Goal: Information Seeking & Learning: Check status

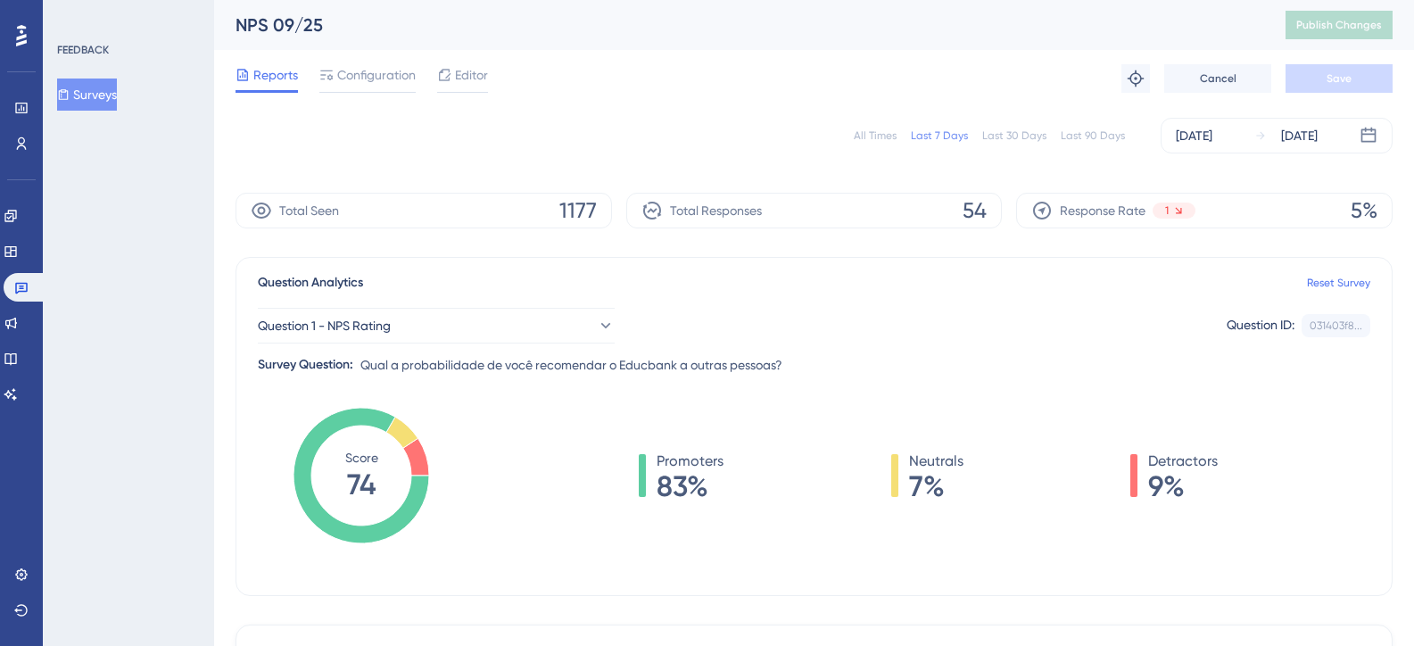
click at [1092, 136] on div "Last 90 Days" at bounding box center [1093, 135] width 64 height 14
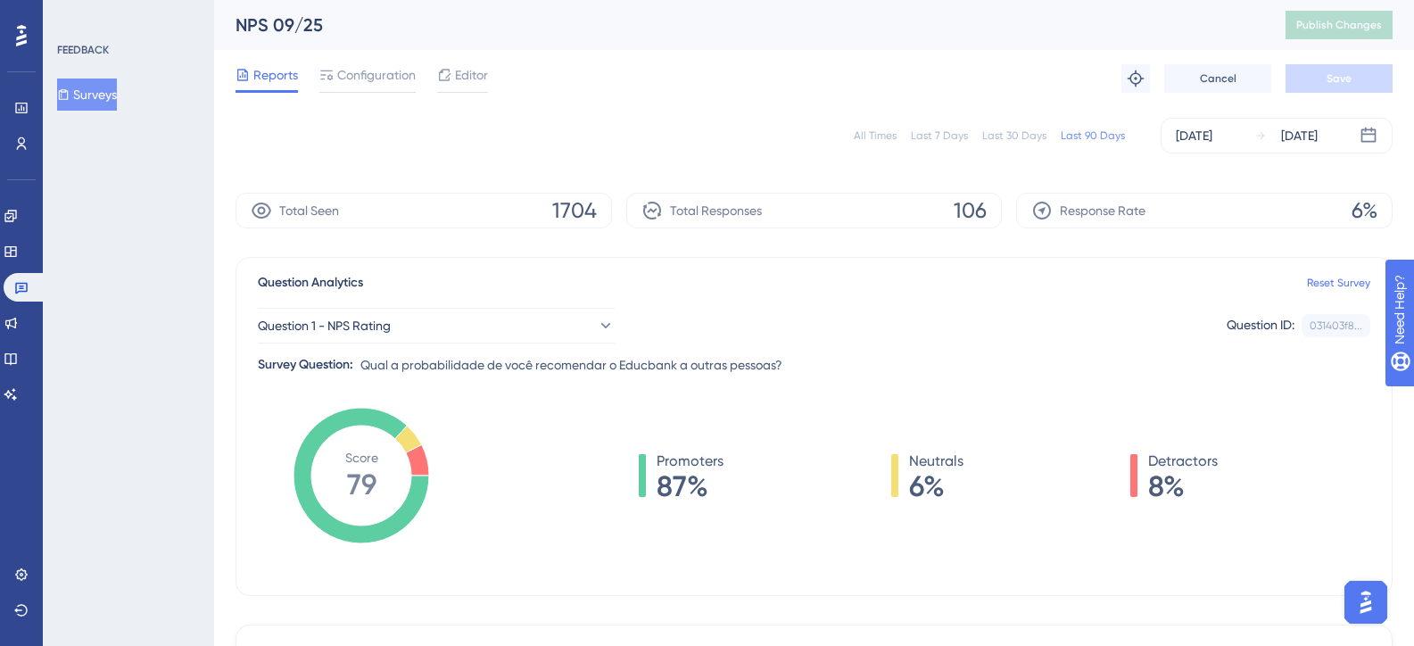
click at [112, 91] on button "Surveys" at bounding box center [87, 94] width 60 height 32
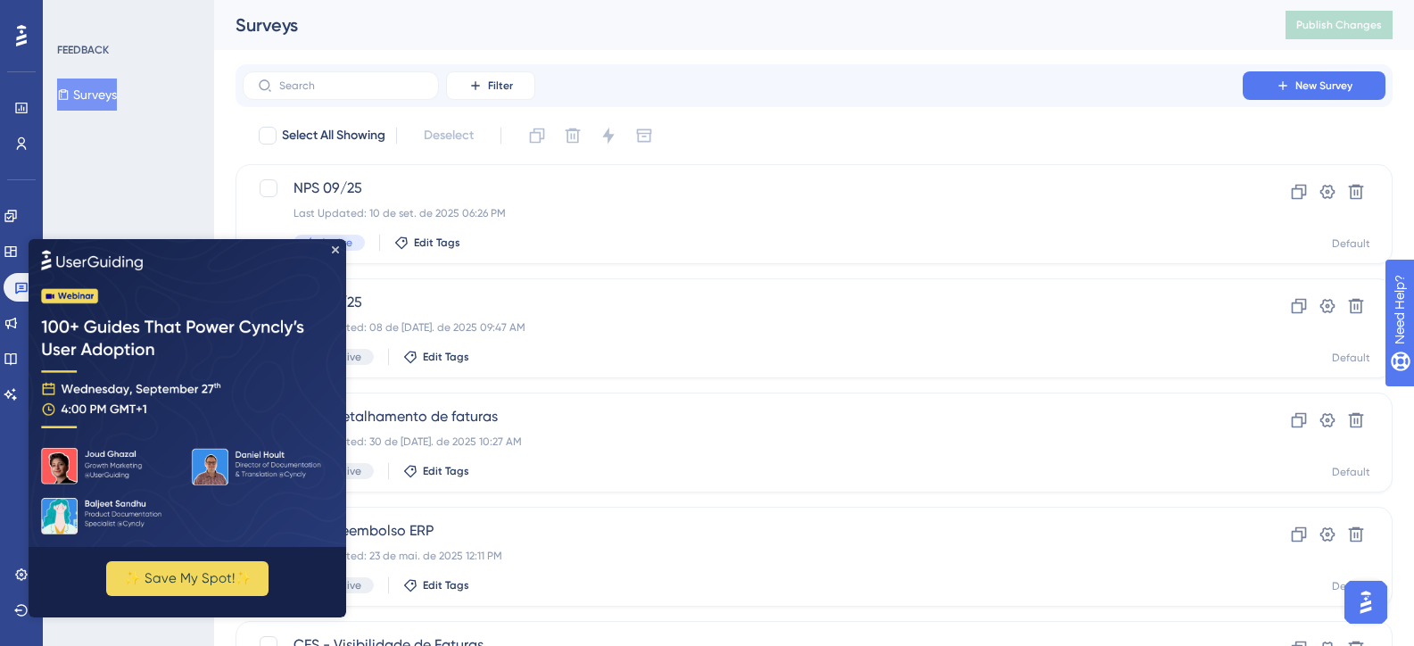
click at [339, 246] on img at bounding box center [188, 392] width 318 height 308
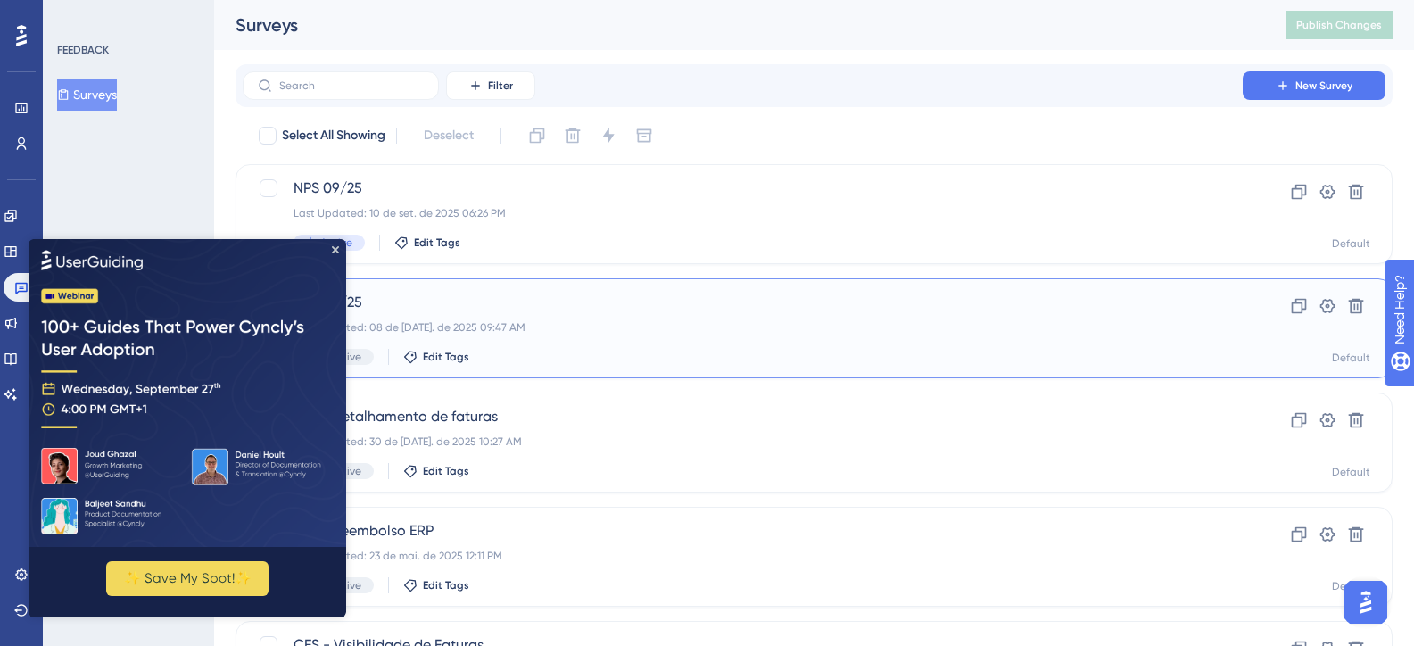
click at [615, 302] on span "NPS 06/25" at bounding box center [742, 302] width 898 height 21
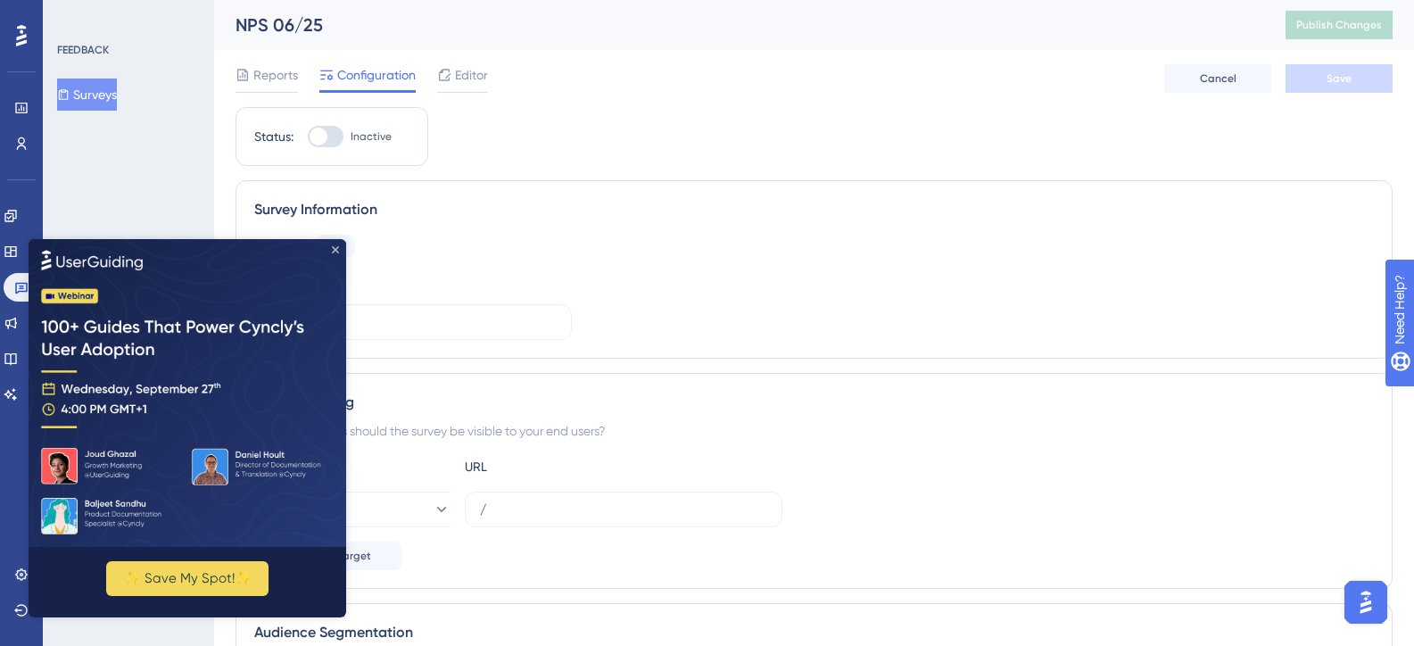
click at [337, 249] on icon "Close Preview" at bounding box center [335, 248] width 7 height 7
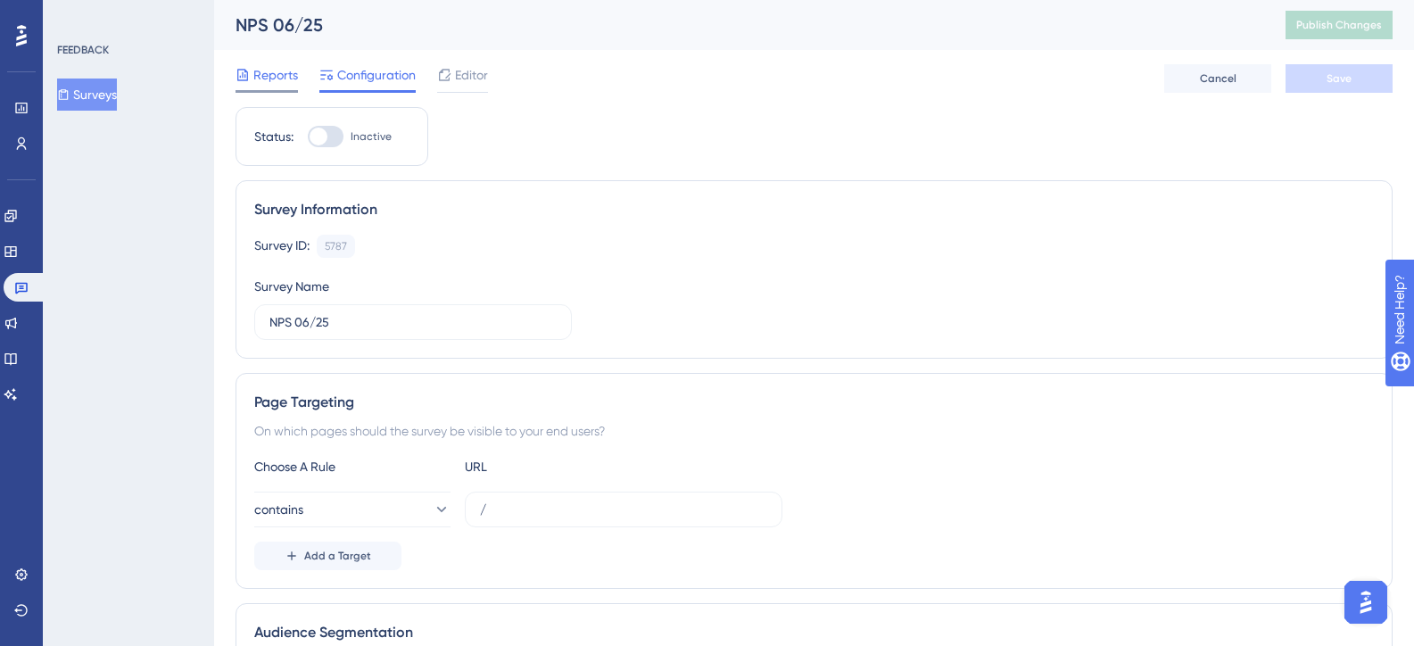
click at [269, 72] on span "Reports" at bounding box center [275, 74] width 45 height 21
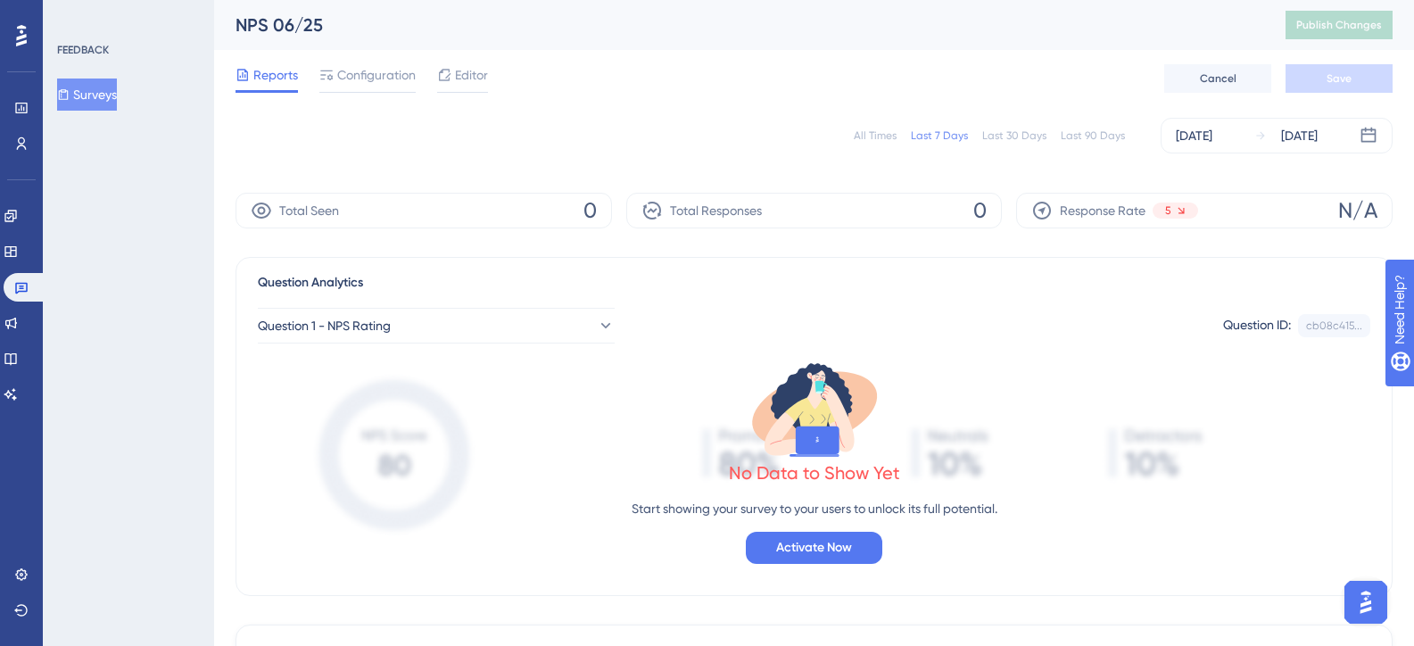
click at [1070, 140] on div "Last 90 Days" at bounding box center [1093, 135] width 64 height 14
click at [1199, 137] on div "[DATE]" at bounding box center [1194, 135] width 37 height 21
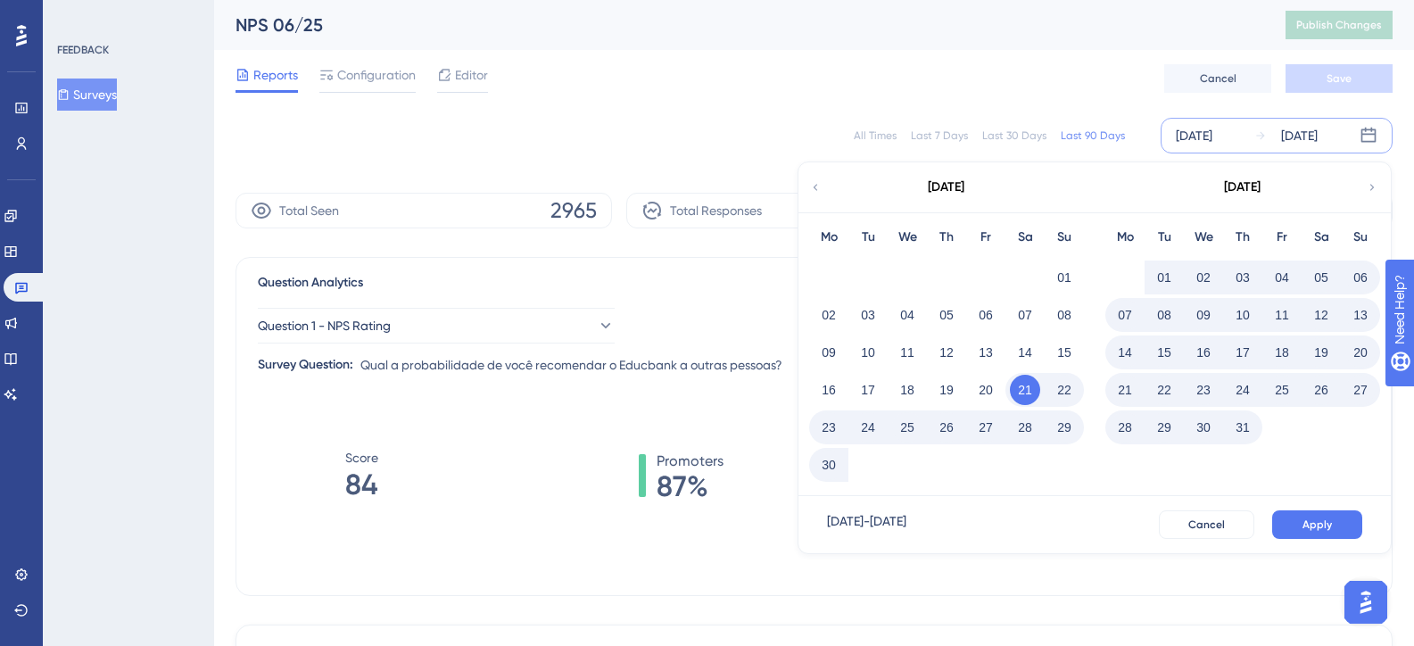
click at [1026, 63] on div "Reports Configuration Editor Cancel Save" at bounding box center [813, 78] width 1157 height 57
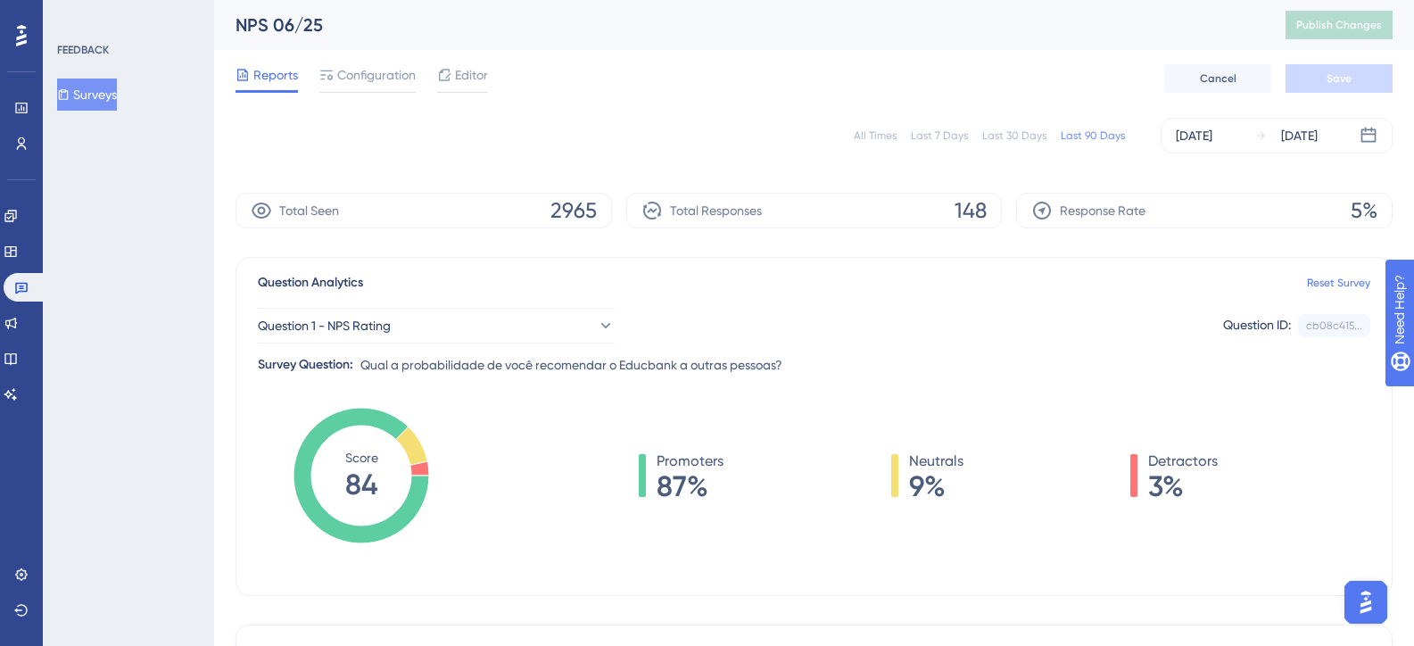
click at [107, 95] on button "Surveys" at bounding box center [87, 94] width 60 height 32
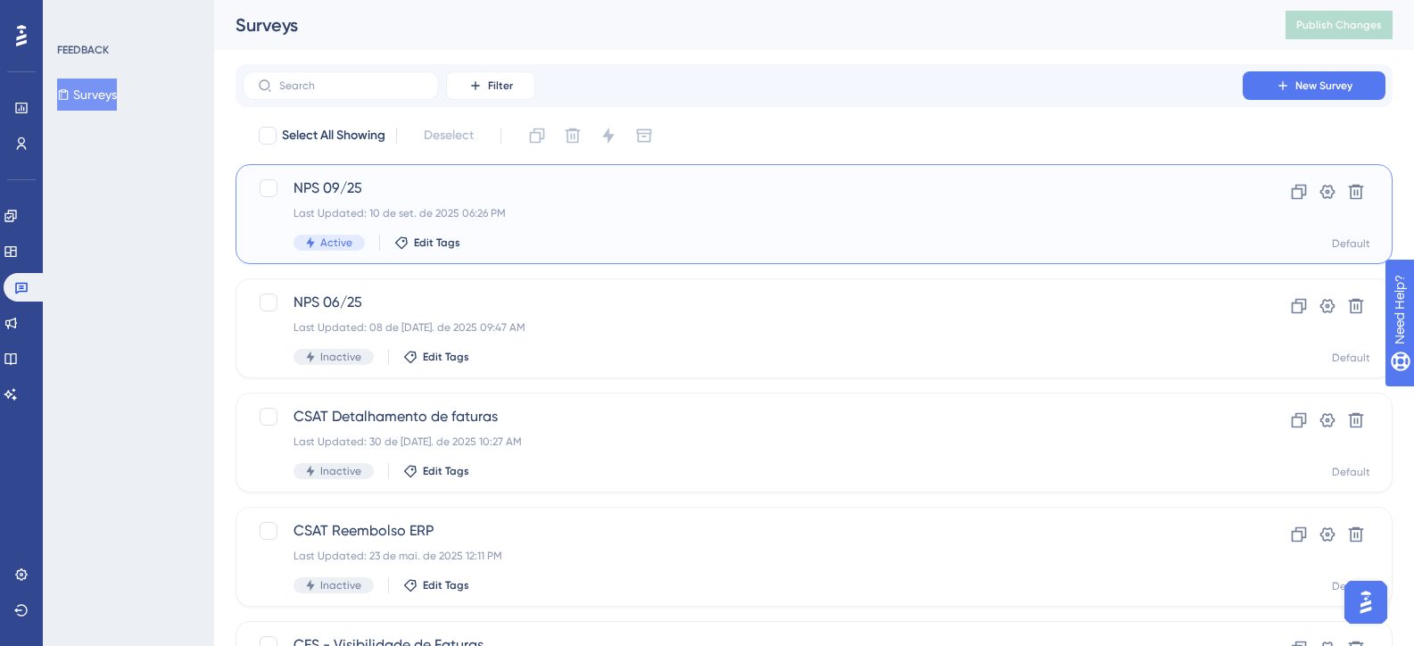
click at [493, 188] on span "NPS 09/25" at bounding box center [742, 188] width 898 height 21
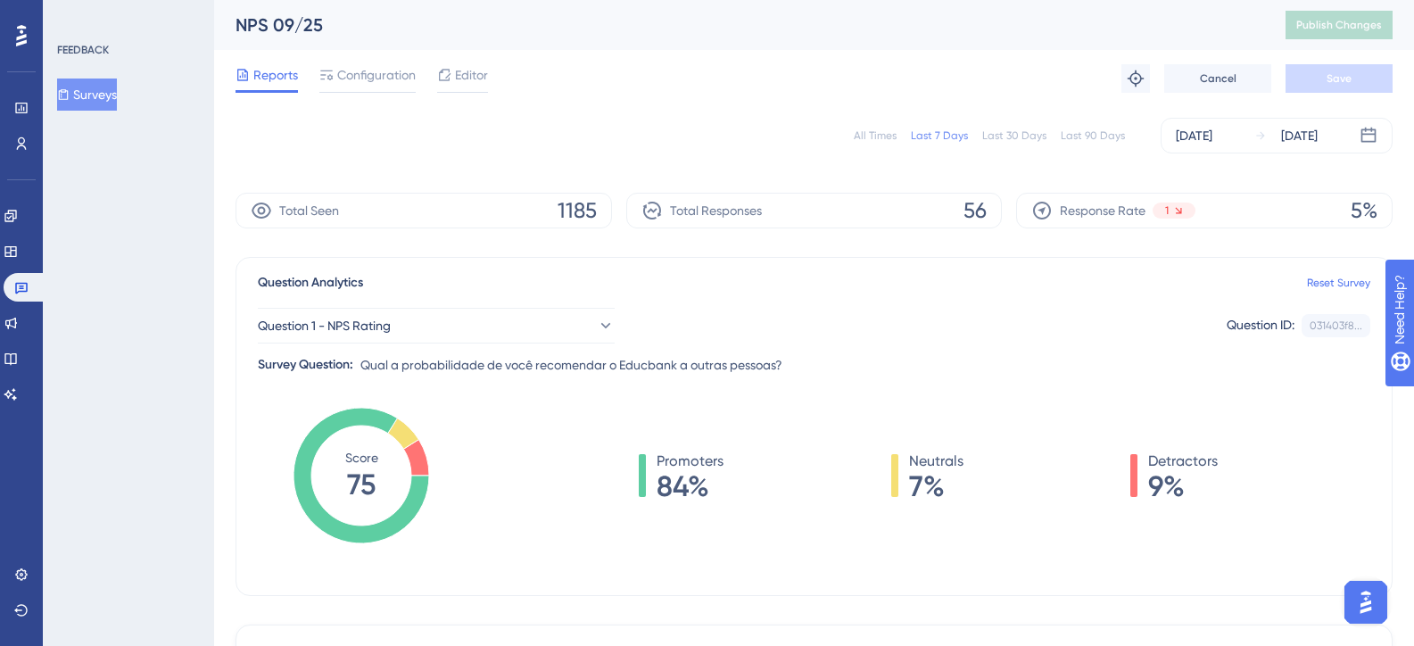
click at [1033, 130] on div "Last 30 Days" at bounding box center [1014, 135] width 64 height 14
click at [1104, 138] on div "Last 90 Days" at bounding box center [1093, 135] width 64 height 14
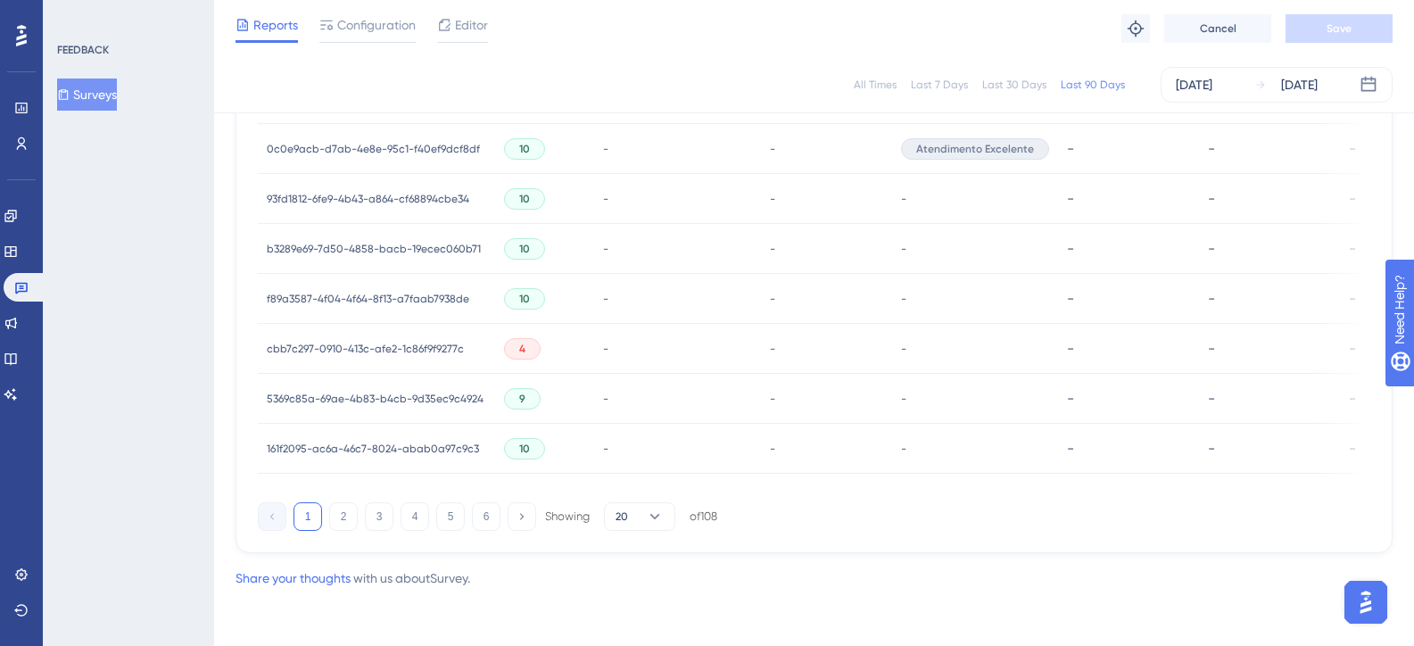
scroll to position [1253, 0]
click at [343, 519] on button "2" at bounding box center [343, 516] width 29 height 29
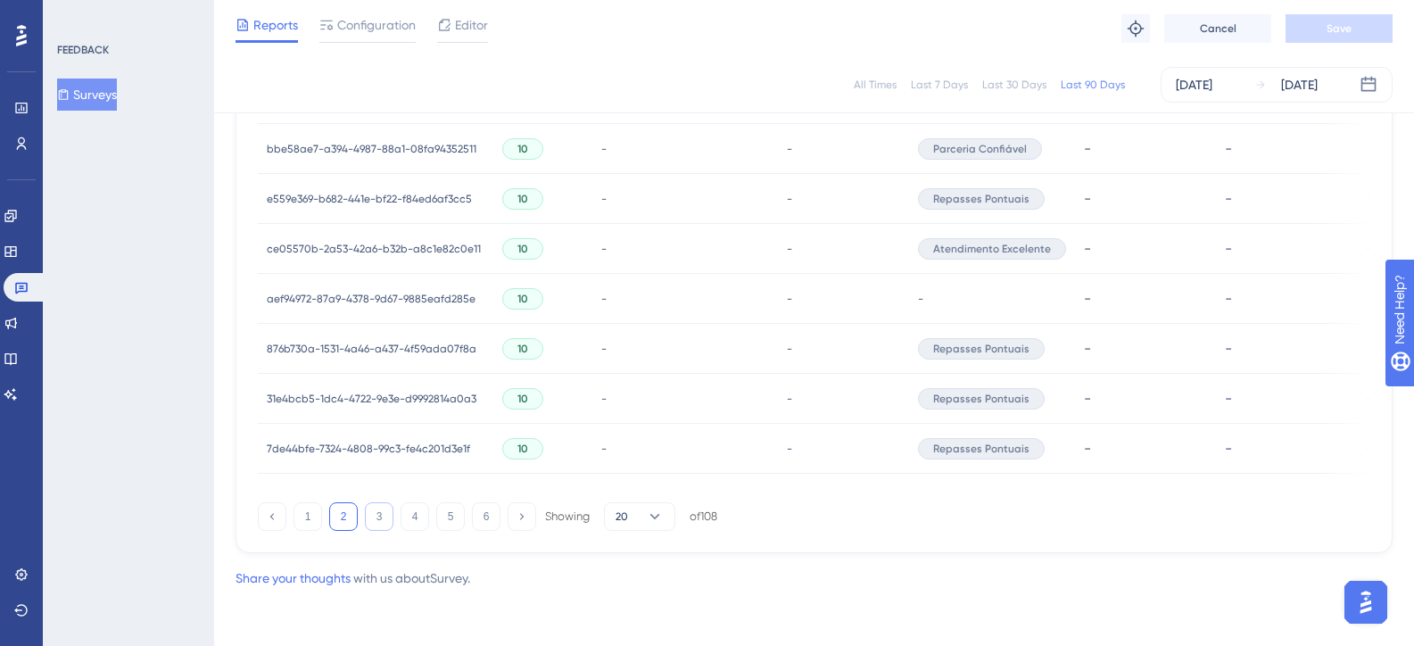
click at [378, 513] on button "3" at bounding box center [379, 516] width 29 height 29
click at [343, 517] on button "2" at bounding box center [343, 516] width 29 height 29
click at [372, 515] on button "3" at bounding box center [379, 516] width 29 height 29
click at [421, 518] on button "4" at bounding box center [415, 516] width 29 height 29
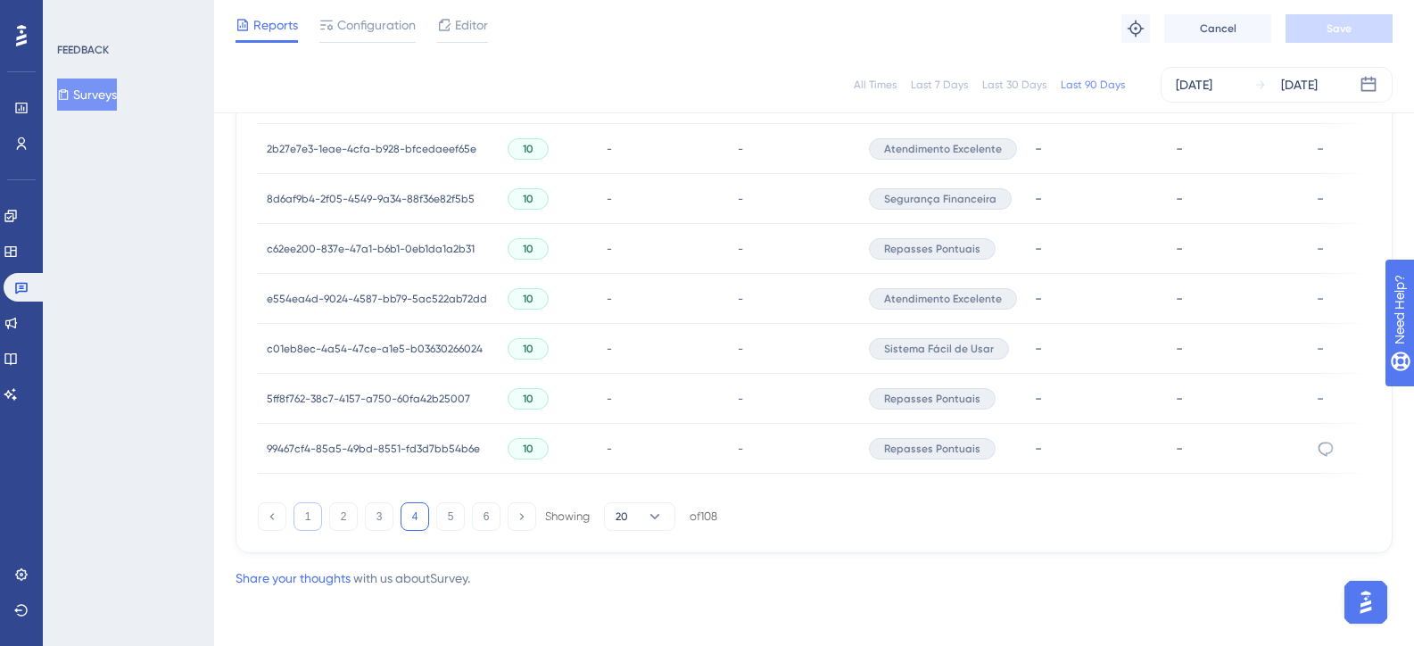
click at [310, 520] on button "1" at bounding box center [307, 516] width 29 height 29
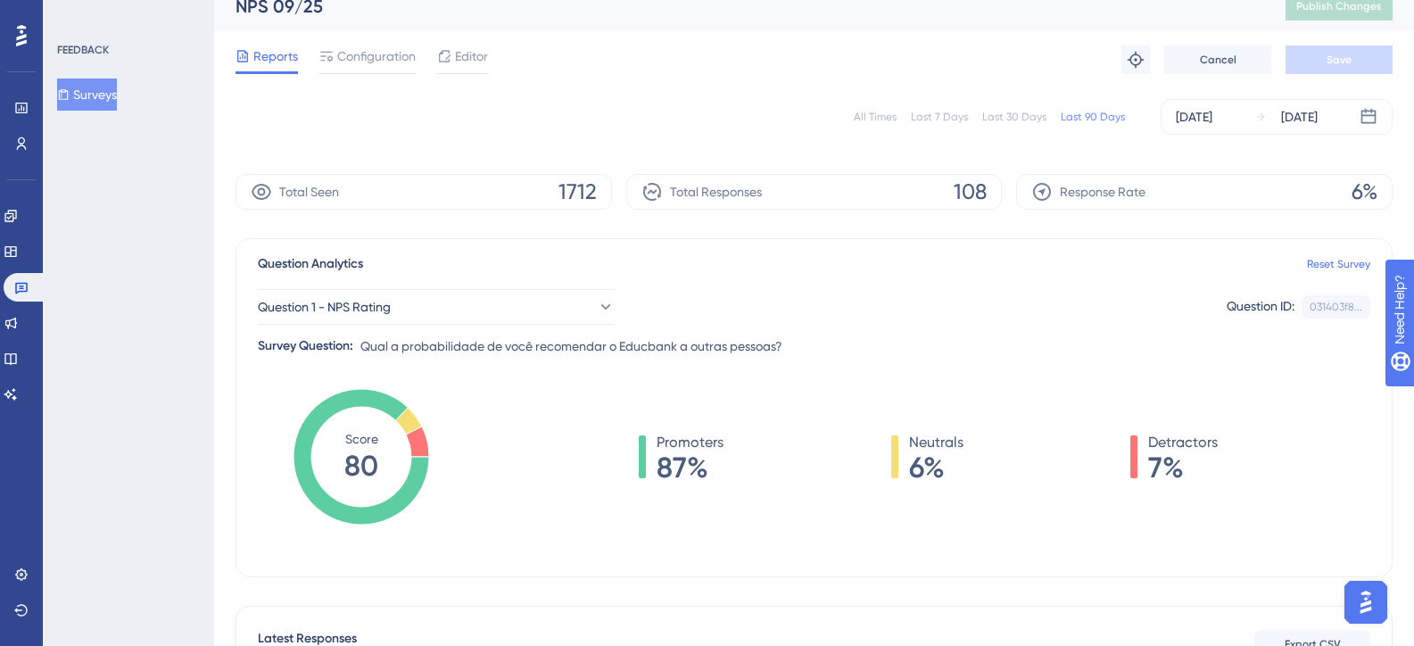
scroll to position [0, 0]
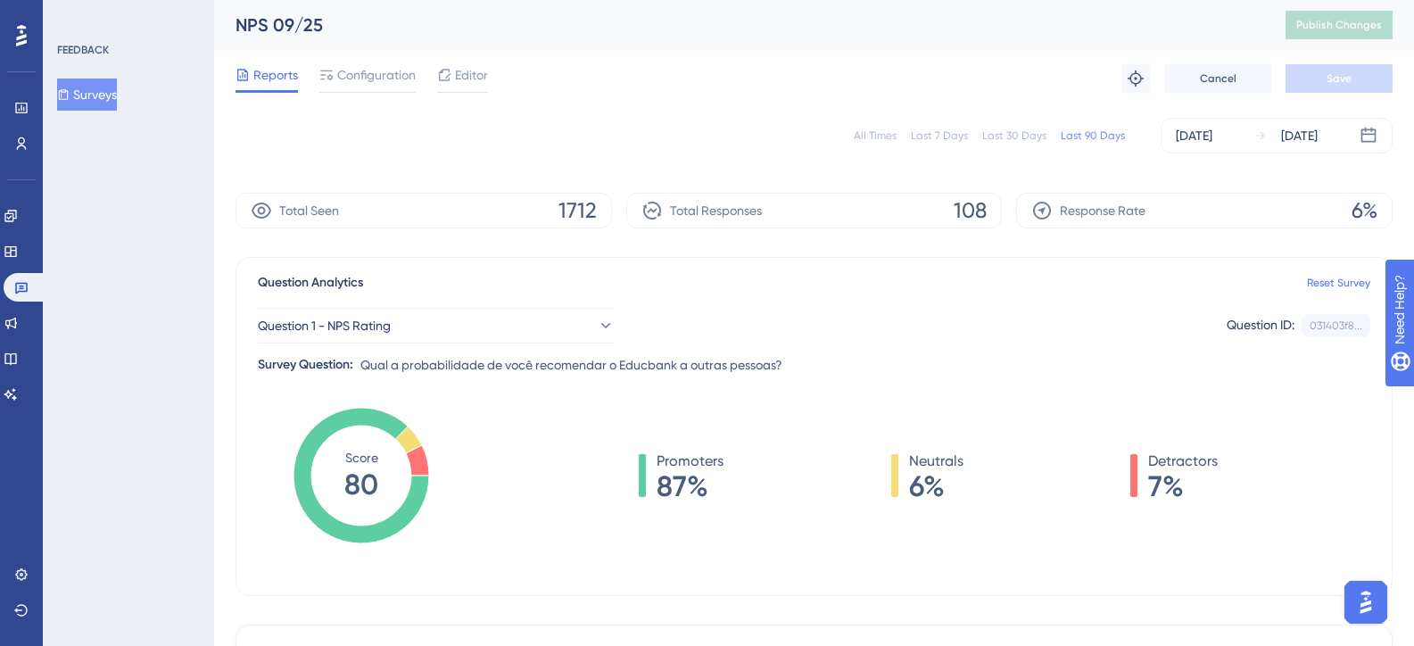
click at [96, 98] on button "Surveys" at bounding box center [87, 94] width 60 height 32
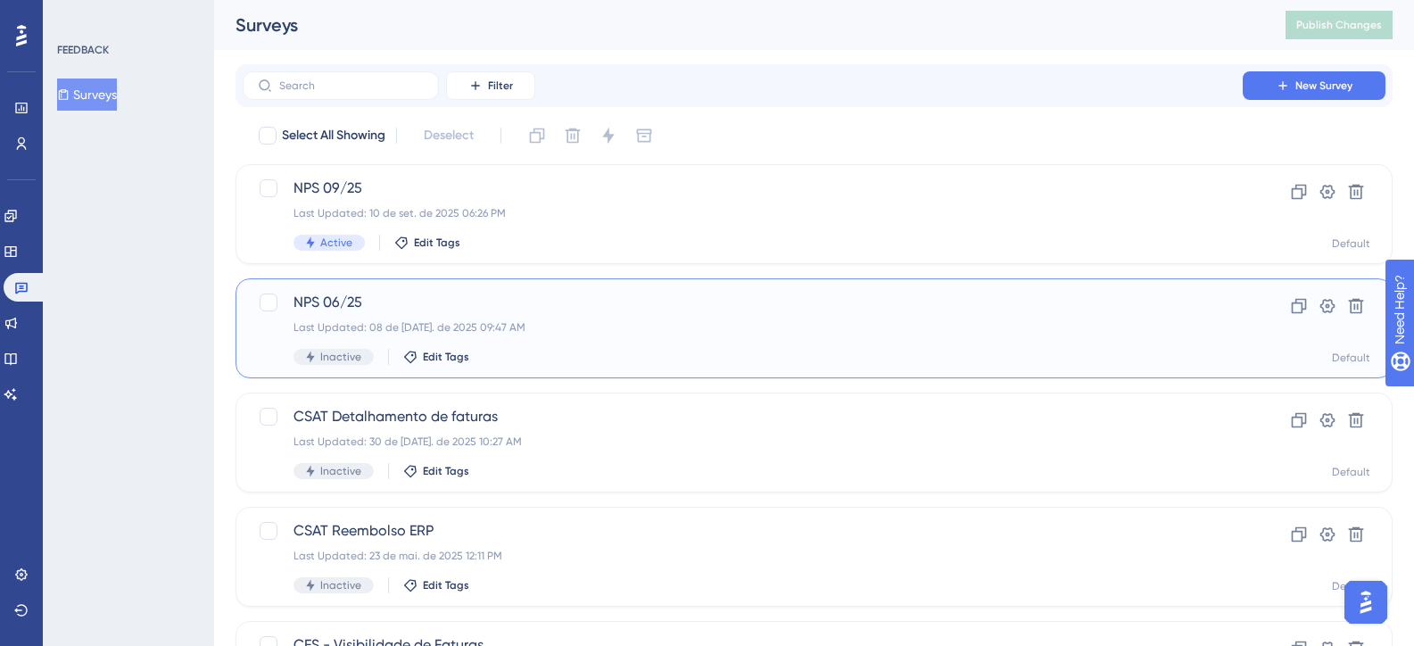
click at [401, 305] on span "NPS 06/25" at bounding box center [742, 302] width 898 height 21
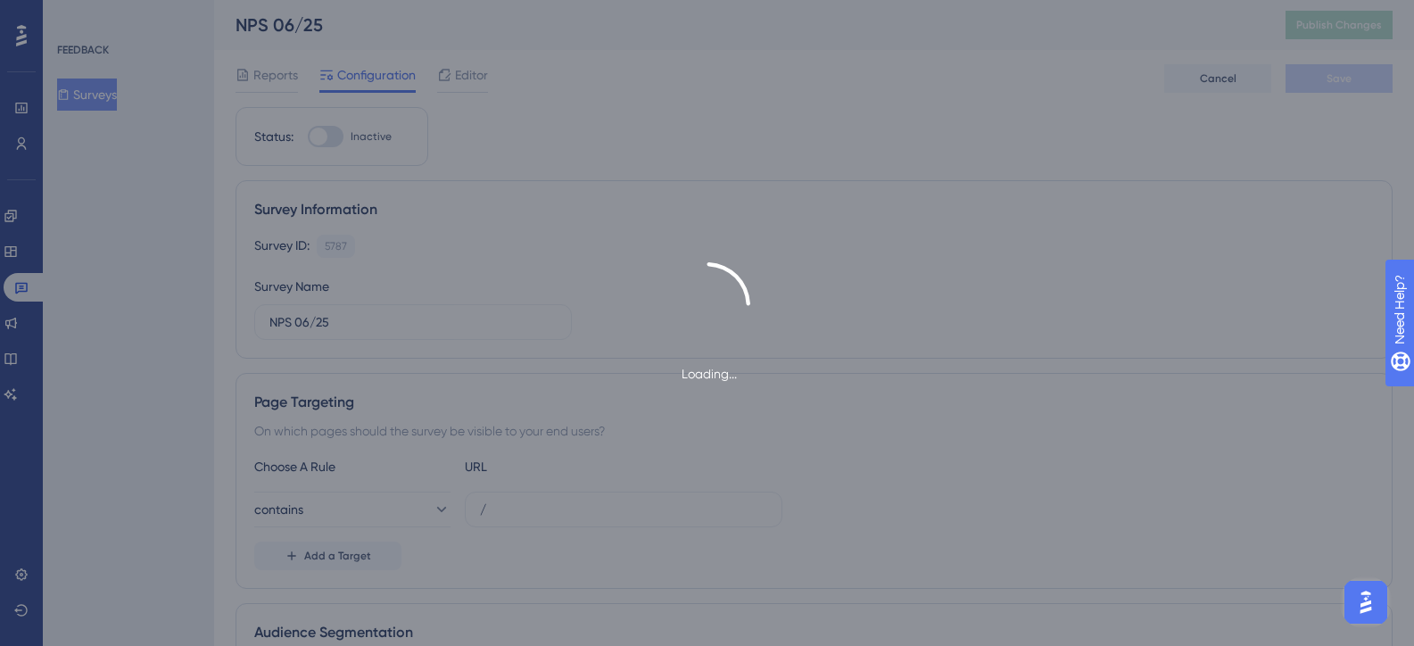
click at [250, 63] on div "Loading..." at bounding box center [707, 323] width 1414 height 646
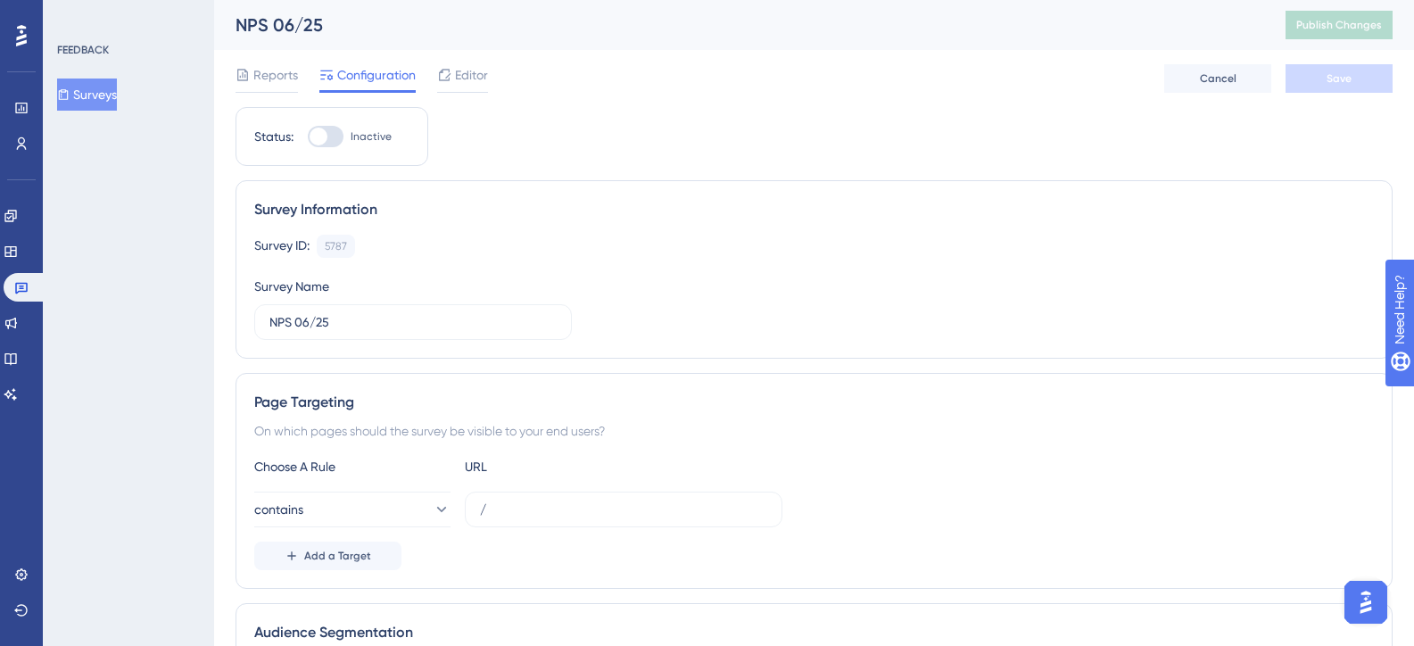
click at [250, 63] on div "Reports Configuration Editor Cancel Save" at bounding box center [813, 78] width 1157 height 57
click at [260, 75] on span "Reports" at bounding box center [275, 74] width 45 height 21
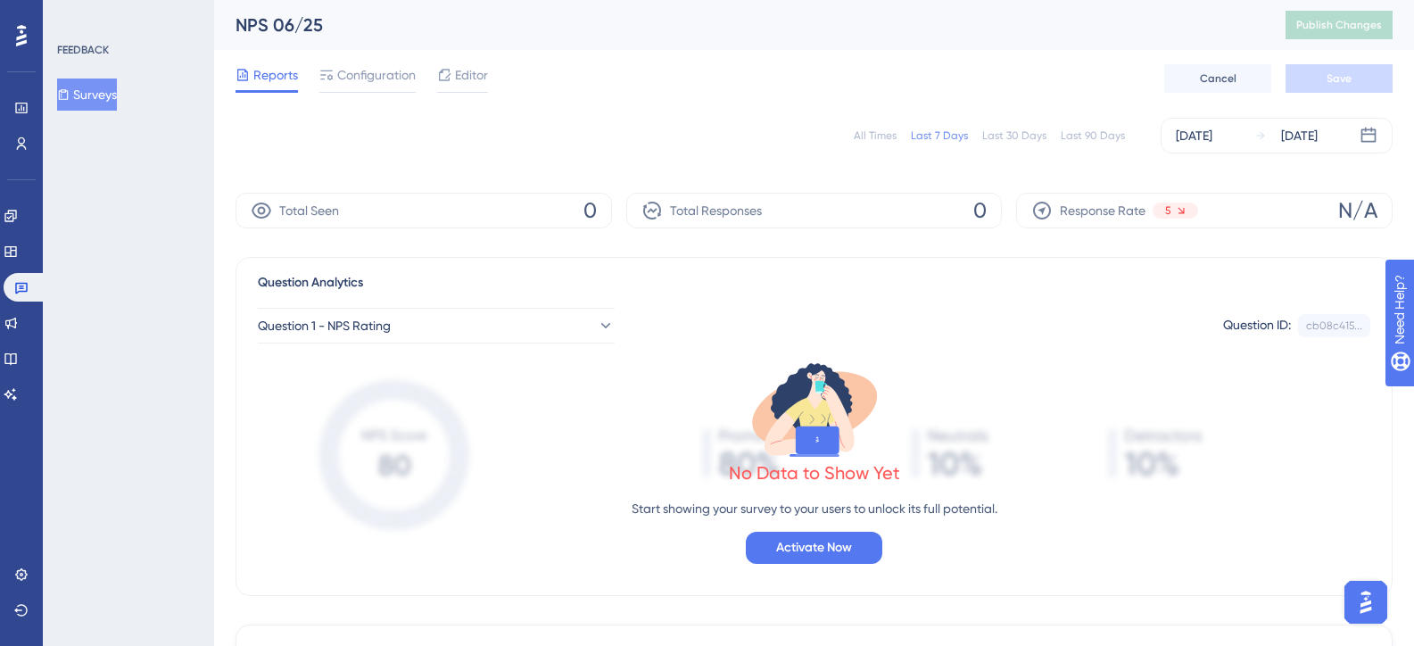
click at [1080, 136] on div "Last 90 Days" at bounding box center [1093, 135] width 64 height 14
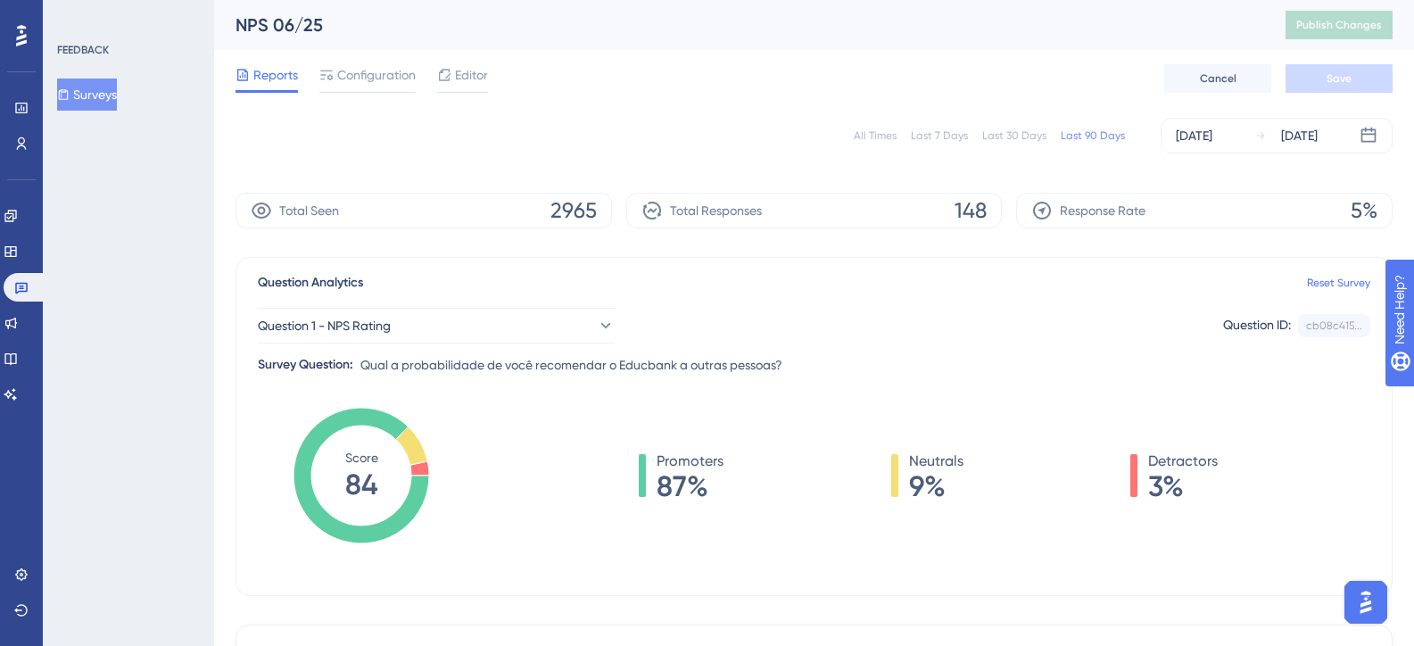
click at [109, 92] on button "Surveys" at bounding box center [87, 94] width 60 height 32
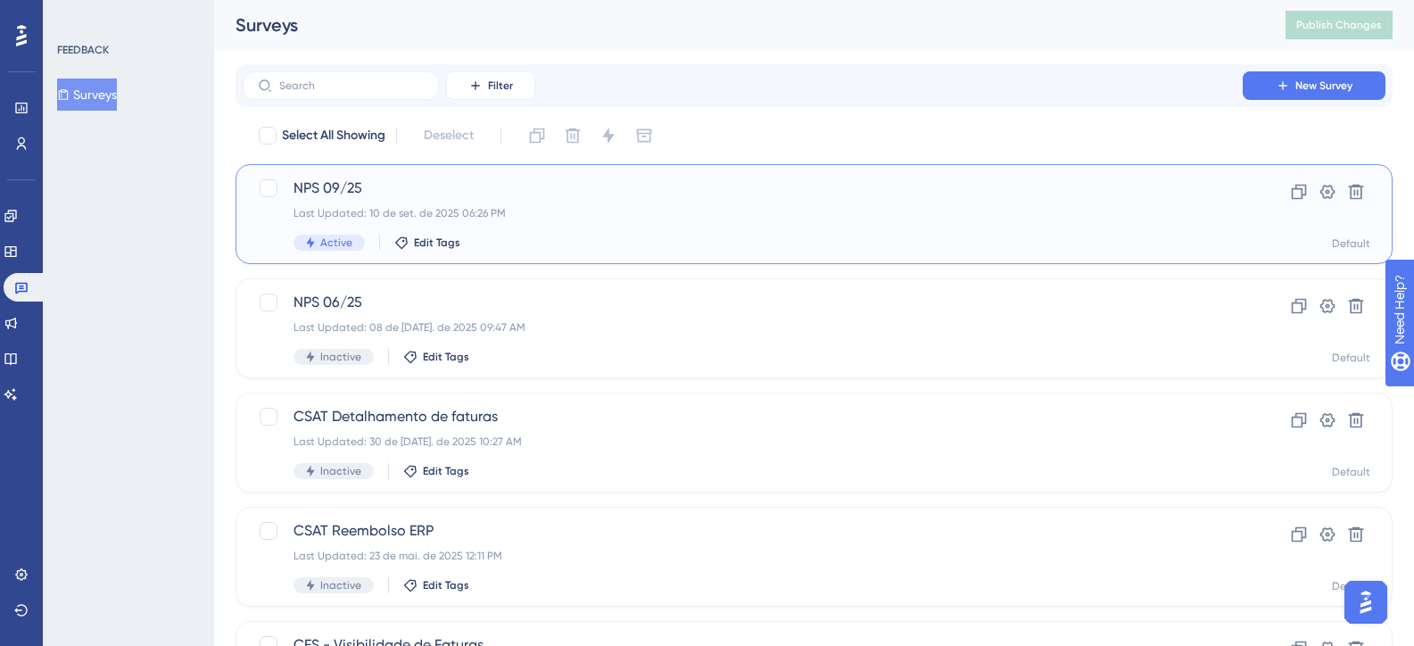
click at [337, 208] on div "Last Updated: 10 de set. de 2025 06:26 PM" at bounding box center [742, 213] width 898 height 14
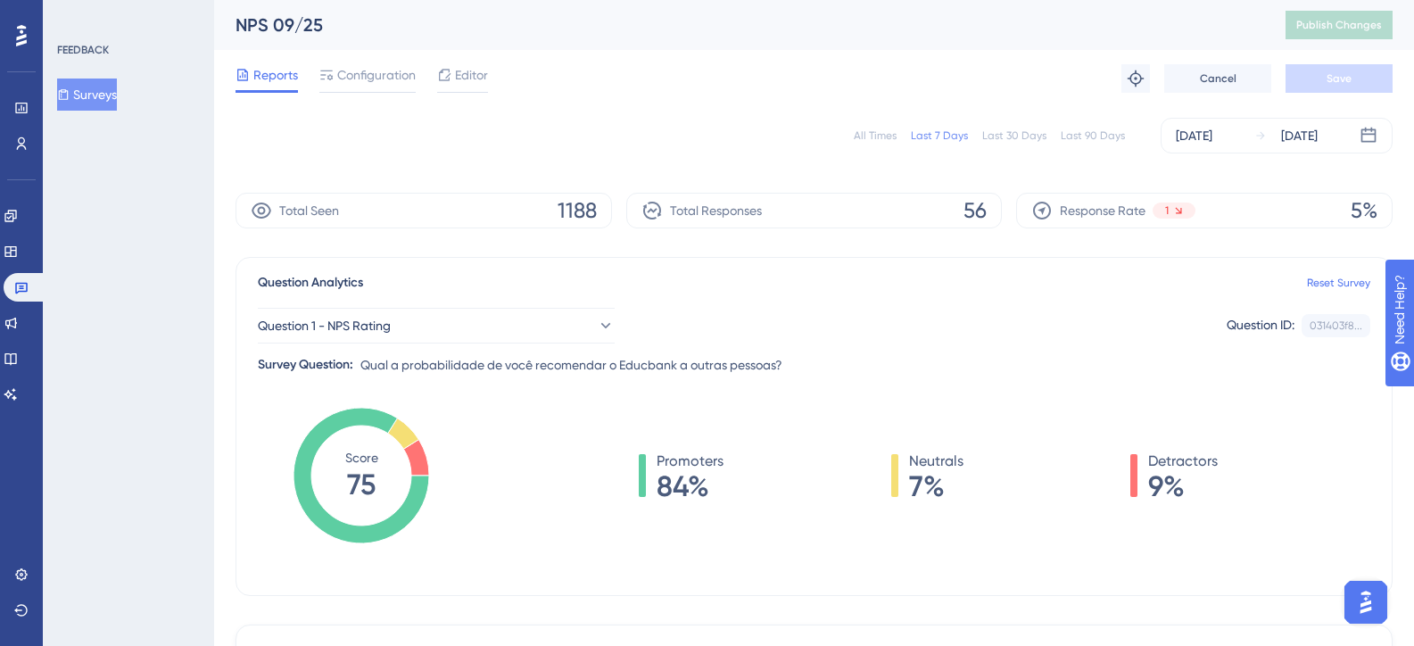
click at [1095, 126] on div "All Times Last 7 Days Last 30 Days Last 90 Days [DATE] [DATE]" at bounding box center [813, 136] width 1157 height 36
click at [1097, 133] on div "Last 90 Days" at bounding box center [1093, 135] width 64 height 14
click at [883, 131] on div "All Times" at bounding box center [875, 135] width 43 height 14
click at [938, 135] on div "Last 7 Days" at bounding box center [939, 135] width 57 height 14
click at [872, 133] on div "All Times" at bounding box center [875, 135] width 43 height 14
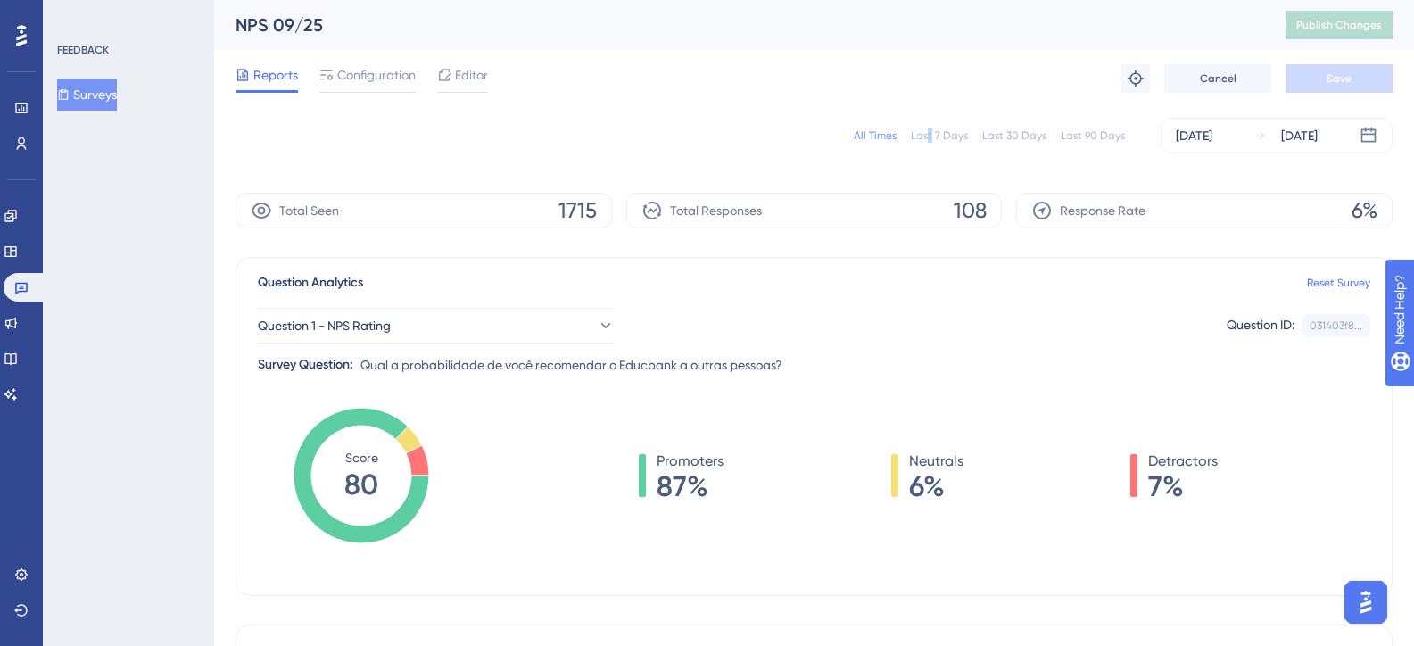
drag, startPoint x: 930, startPoint y: 141, endPoint x: 935, endPoint y: 153, distance: 12.8
click at [935, 153] on div "All Times Last 7 Days Last 30 Days Last 90 Days [DATE] [DATE]" at bounding box center [813, 136] width 1157 height 36
click at [922, 136] on div "Last 7 Days" at bounding box center [939, 135] width 57 height 14
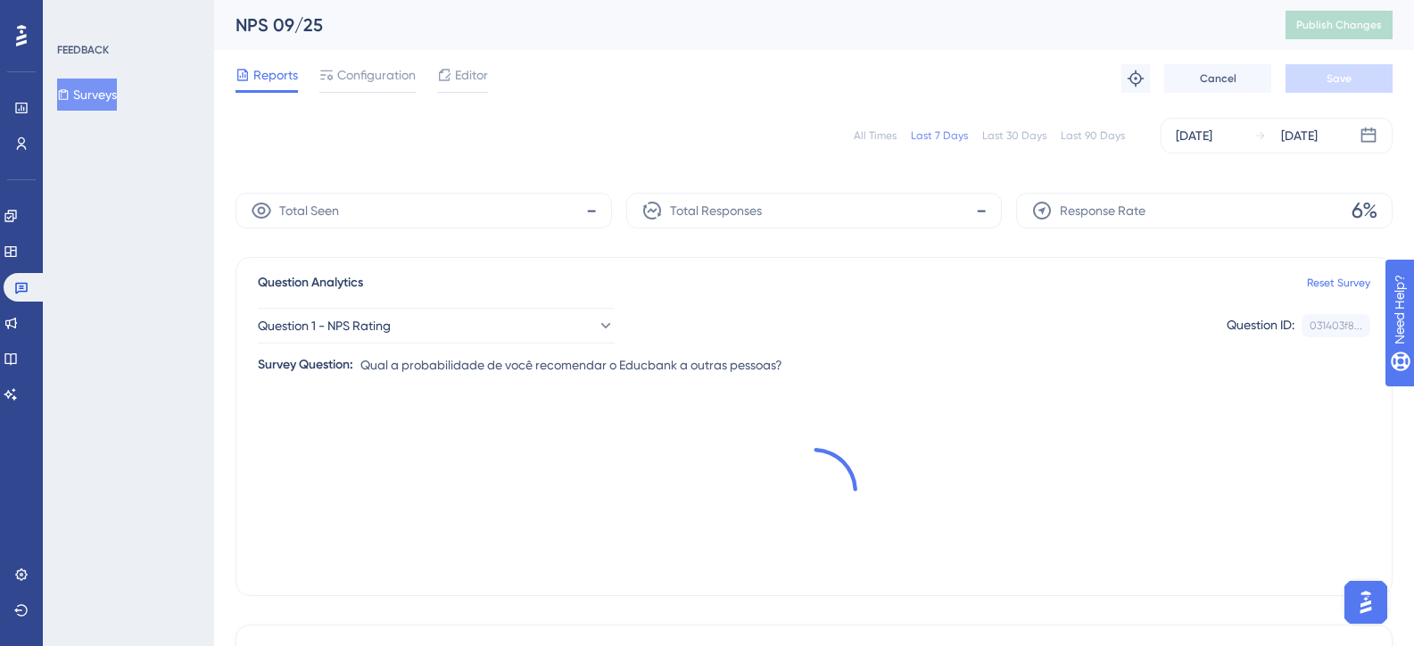
click at [872, 136] on div "All Times" at bounding box center [875, 135] width 43 height 14
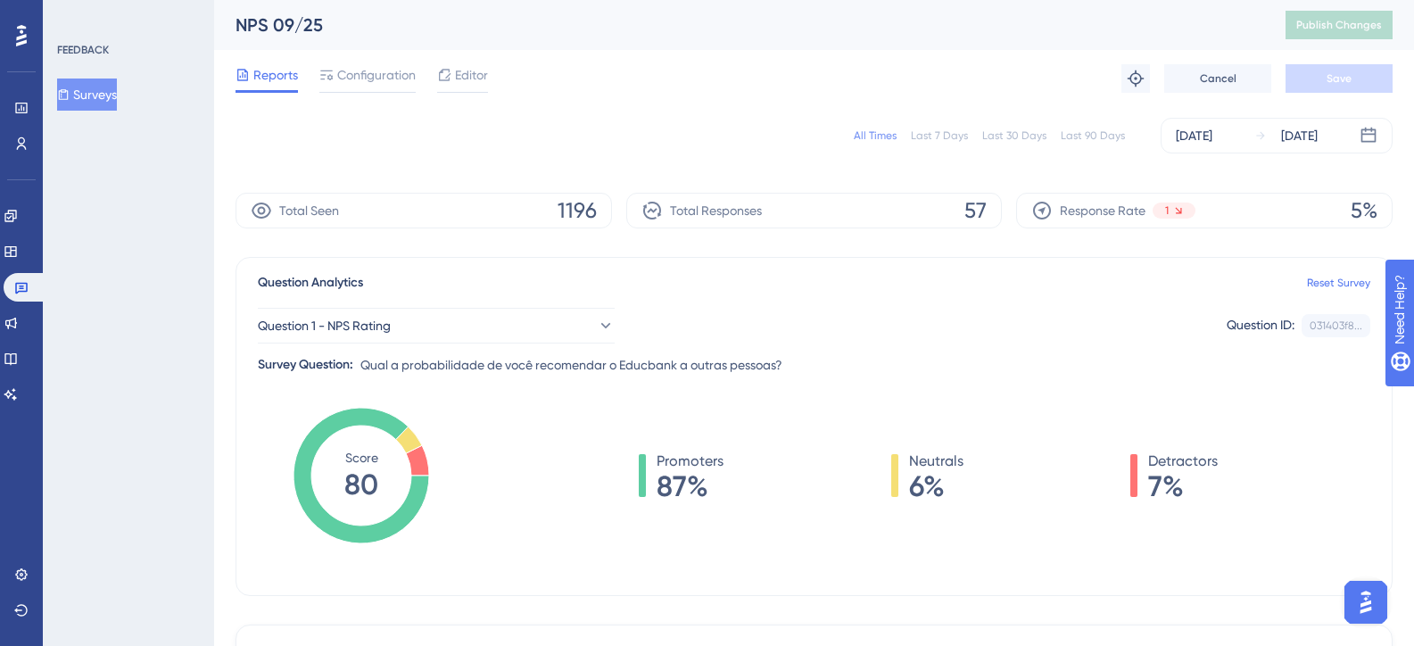
click at [876, 134] on div "All Times" at bounding box center [875, 135] width 43 height 14
